Goal: Information Seeking & Learning: Learn about a topic

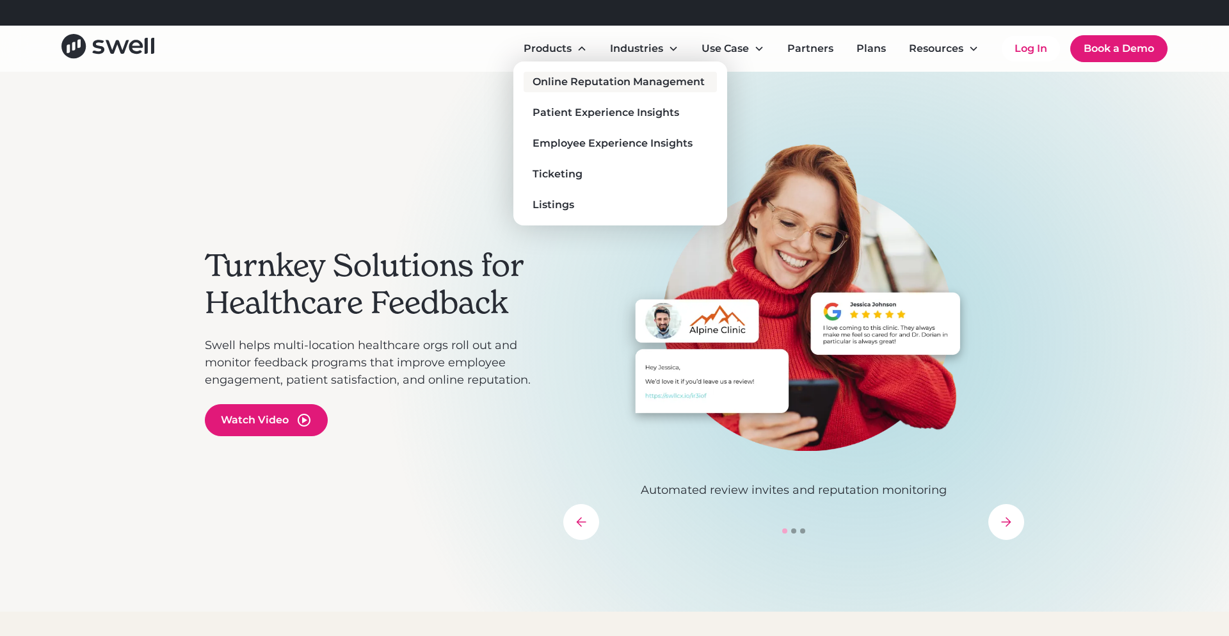
click at [561, 76] on div "Online Reputation Management" at bounding box center [619, 81] width 172 height 15
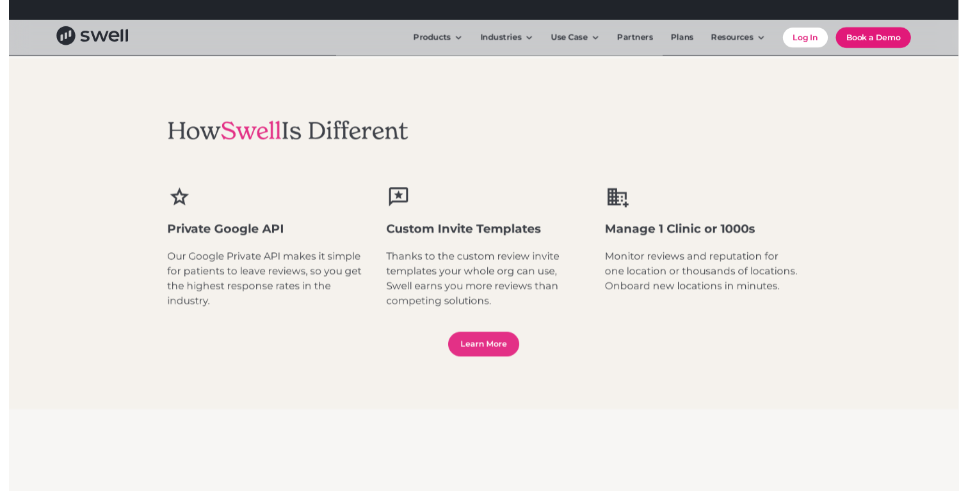
scroll to position [1608, 0]
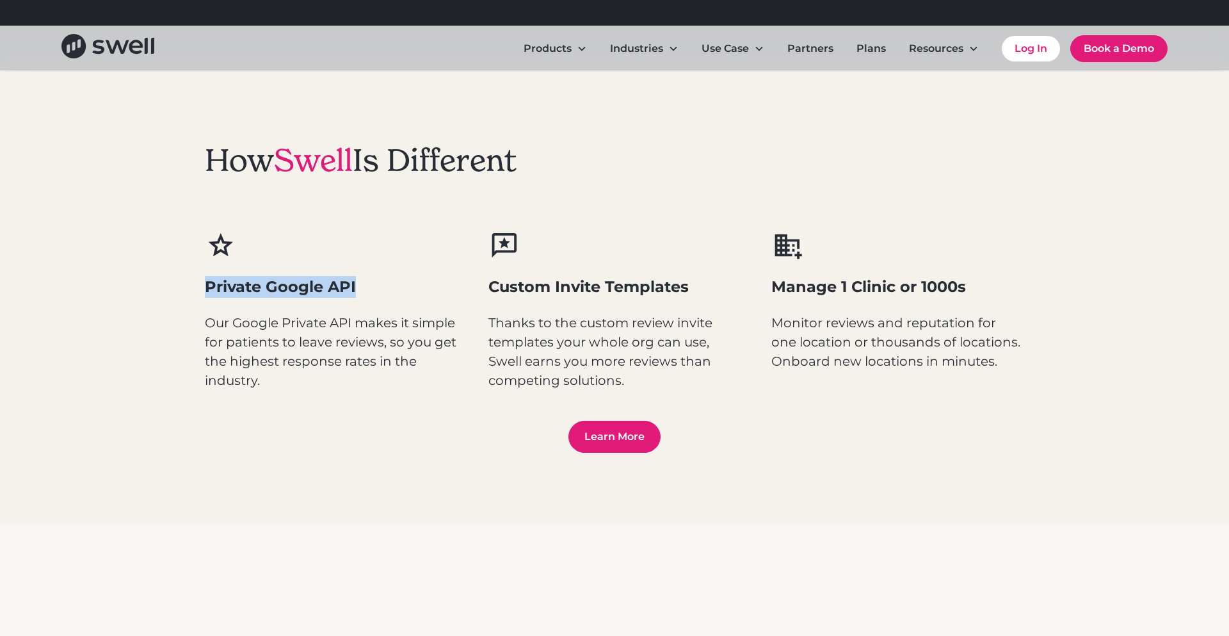
drag, startPoint x: 205, startPoint y: 287, endPoint x: 360, endPoint y: 294, distance: 155.7
click at [358, 294] on h3 "Private Google API" at bounding box center [331, 287] width 253 height 22
click at [375, 294] on h3 "Private Google API" at bounding box center [331, 287] width 253 height 22
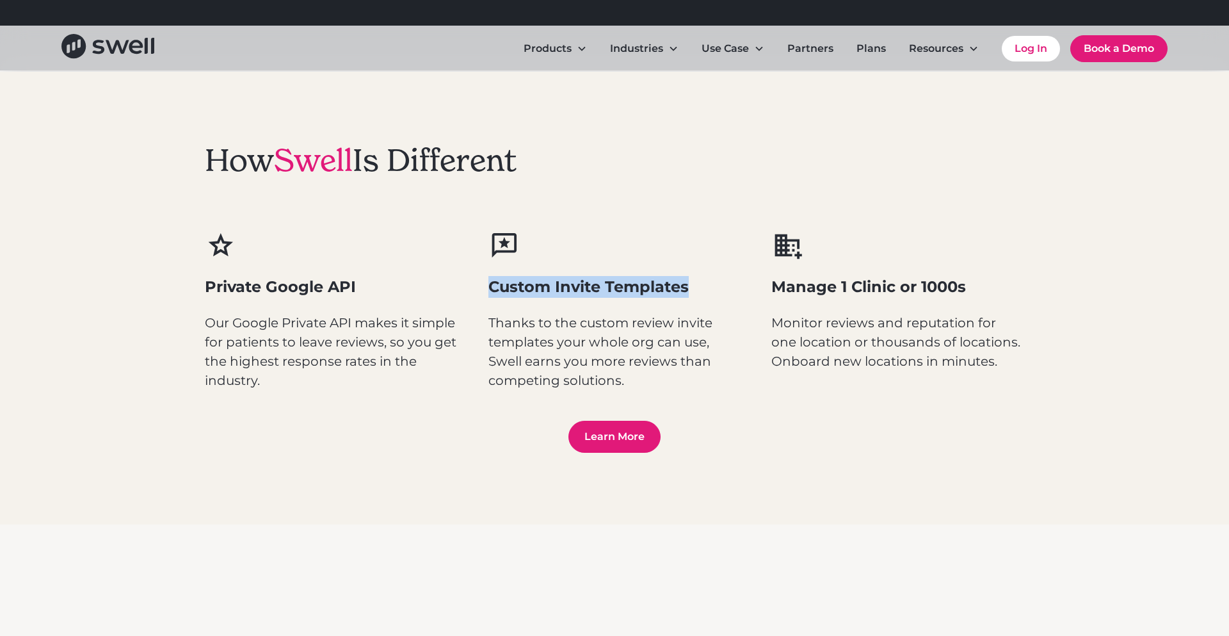
drag, startPoint x: 489, startPoint y: 284, endPoint x: 721, endPoint y: 291, distance: 231.9
click at [721, 291] on h3 "Custom Invite Templates" at bounding box center [614, 287] width 253 height 22
click at [865, 301] on div "Manage 1 Clinic or 1000s Monitor reviews and reputation for one location or tho…" at bounding box center [897, 300] width 253 height 141
